Goal: Task Accomplishment & Management: Use online tool/utility

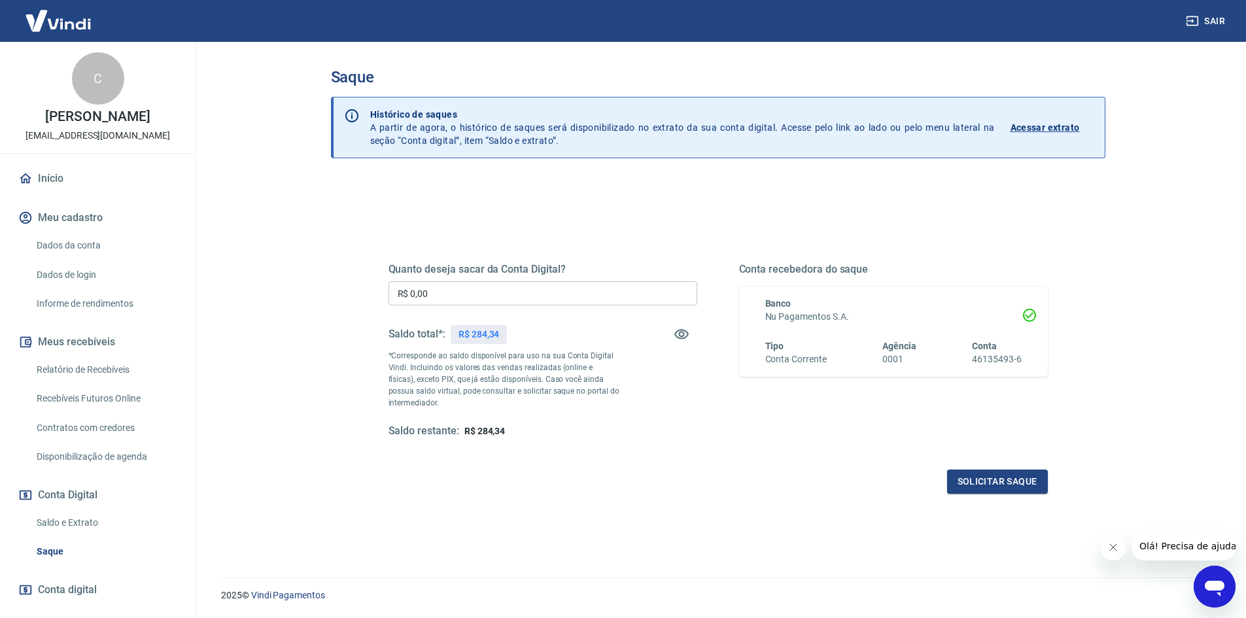
click at [476, 300] on input "R$ 0,00" at bounding box center [543, 293] width 309 height 24
type input "R$ 284,34"
click at [1011, 481] on button "Solicitar saque" at bounding box center [997, 482] width 101 height 24
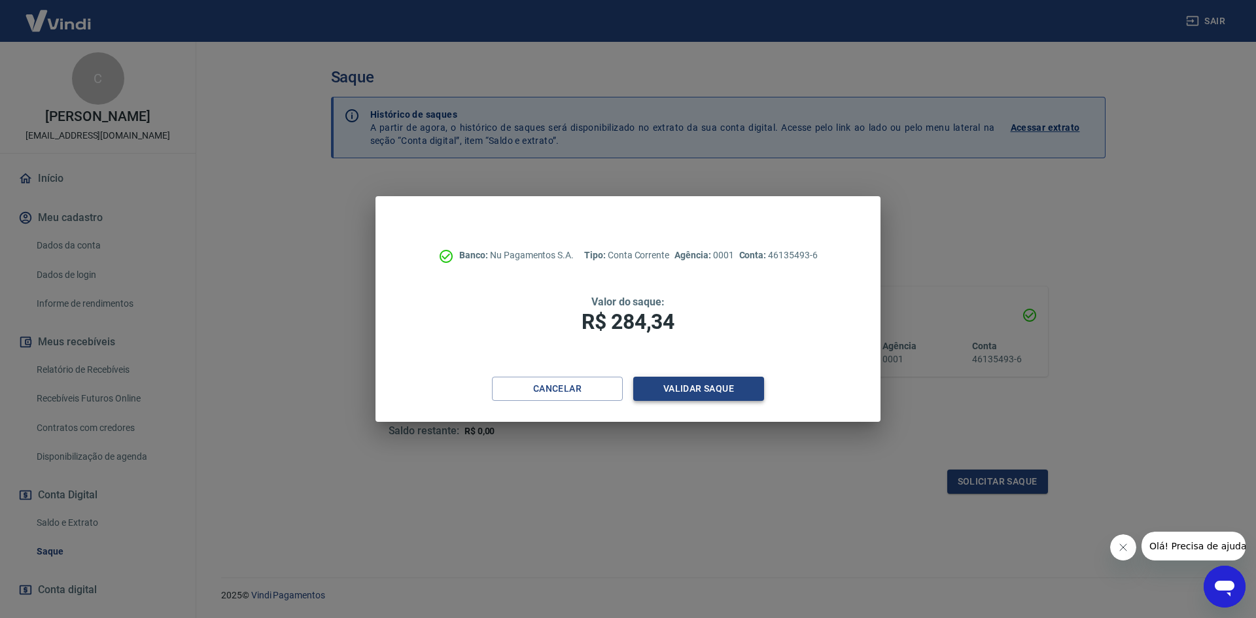
click at [727, 392] on button "Validar saque" at bounding box center [698, 389] width 131 height 24
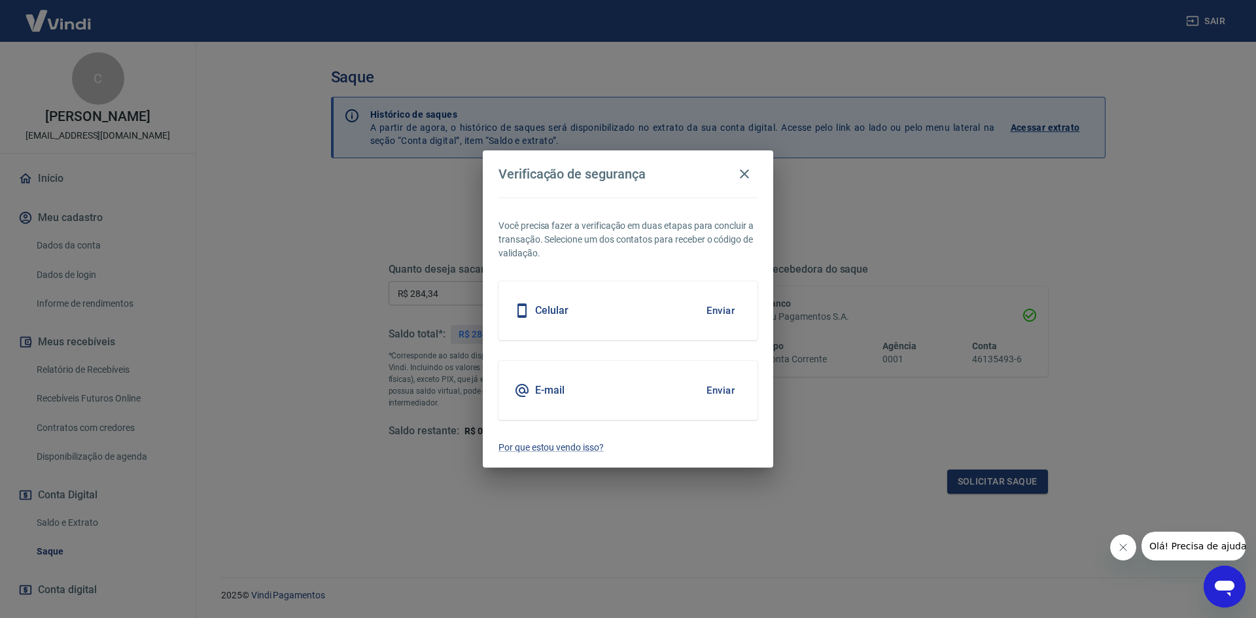
click at [724, 387] on button "Enviar" at bounding box center [720, 390] width 43 height 27
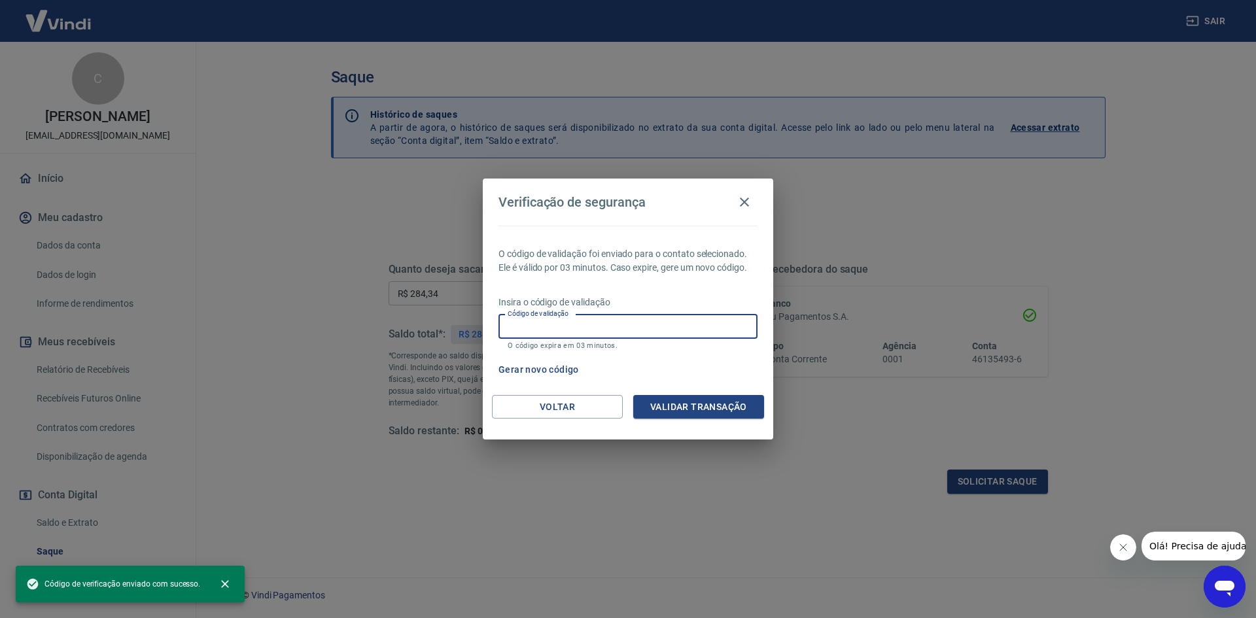
click at [663, 334] on input "Código de validação" at bounding box center [627, 327] width 259 height 24
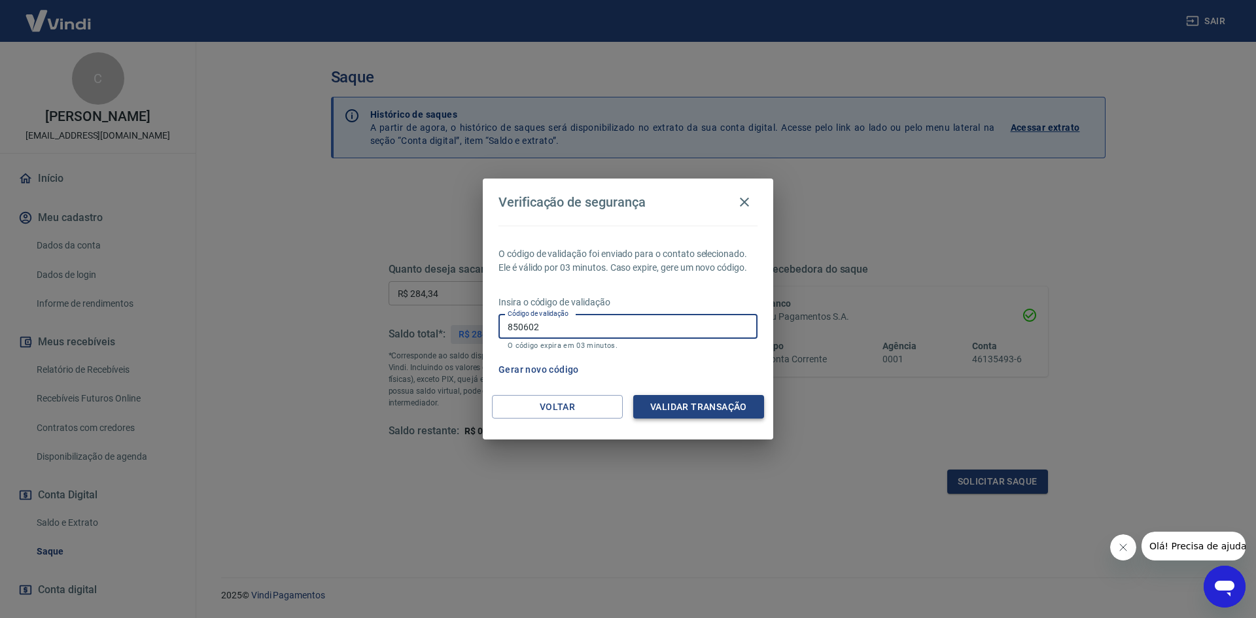
type input "850602"
click at [674, 404] on button "Validar transação" at bounding box center [698, 407] width 131 height 24
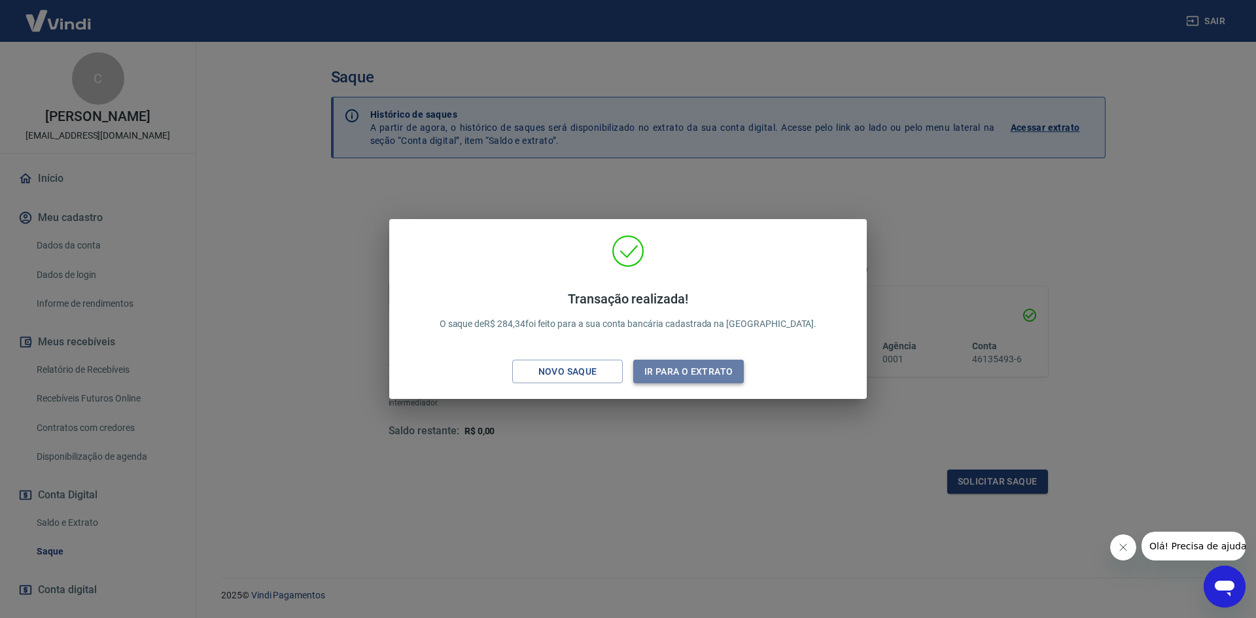
click at [723, 362] on button "Ir para o extrato" at bounding box center [688, 372] width 111 height 24
